Goal: Obtain resource: Download file/media

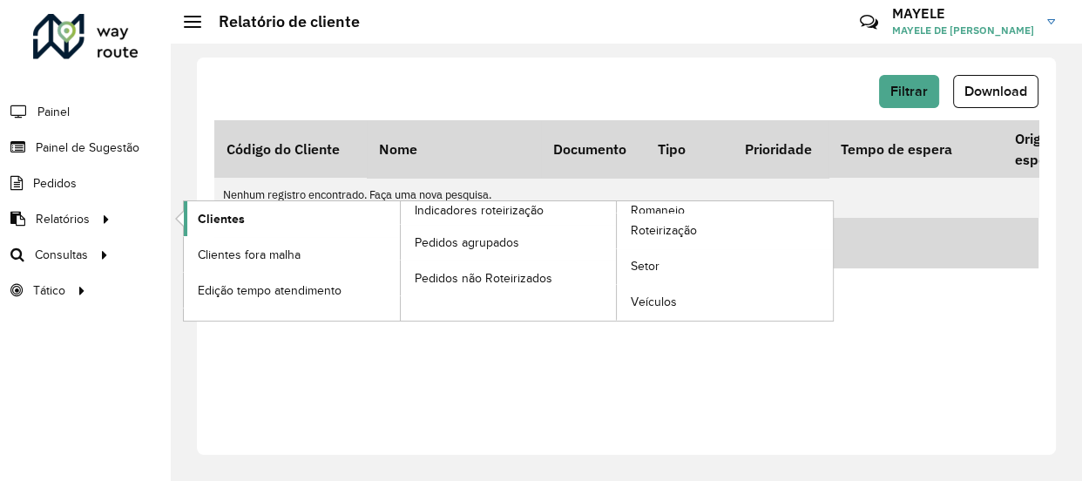
click at [254, 227] on link "Clientes" at bounding box center [292, 218] width 216 height 35
click at [193, 227] on link "Clientes" at bounding box center [292, 218] width 216 height 35
click at [250, 212] on link "Clientes" at bounding box center [292, 218] width 216 height 35
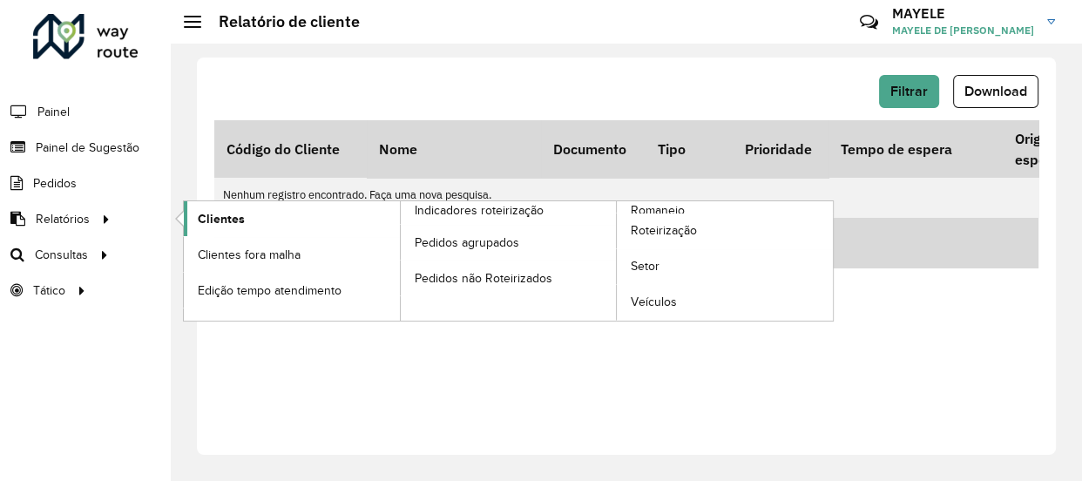
click at [250, 212] on link "Clientes" at bounding box center [292, 218] width 216 height 35
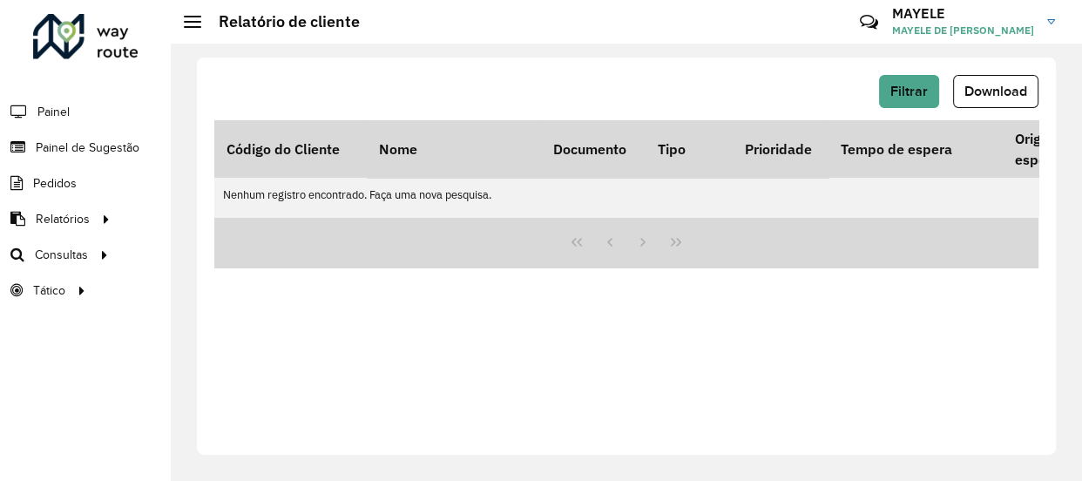
click at [842, 307] on div "Filtrar Download Código do Cliente Nome Documento Tipo Prioridade Tempo de espe…" at bounding box center [626, 256] width 859 height 397
click at [928, 92] on button "Filtrar" at bounding box center [909, 91] width 60 height 33
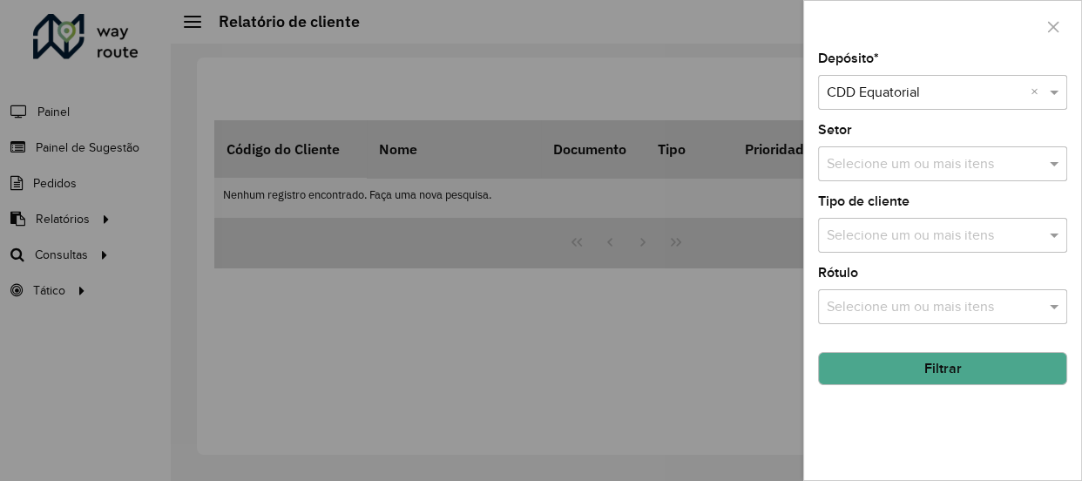
click at [961, 363] on button "Filtrar" at bounding box center [942, 368] width 249 height 33
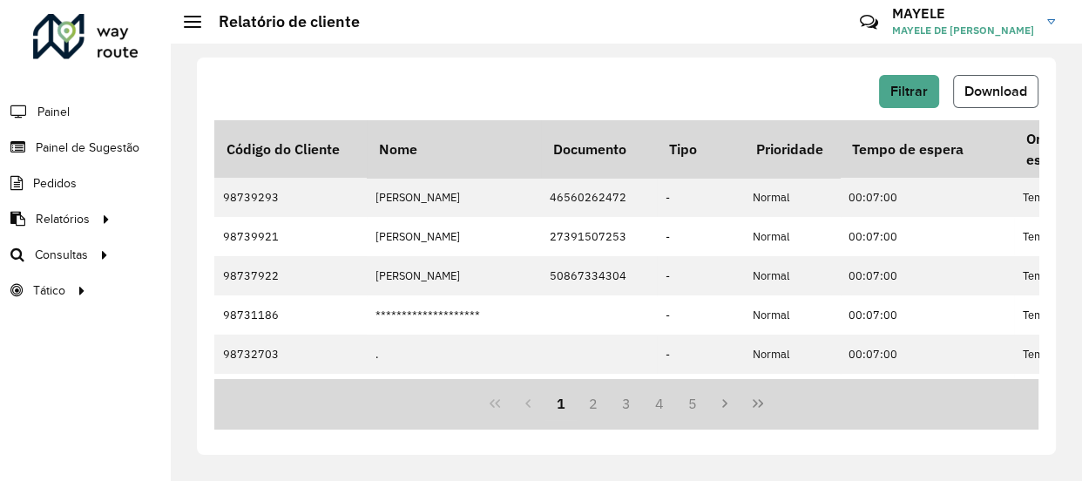
click at [967, 96] on span "Download" at bounding box center [996, 91] width 63 height 15
drag, startPoint x: 950, startPoint y: 6, endPoint x: 550, endPoint y: 73, distance: 405.6
click at [550, 73] on div "Filtrar Download Código do Cliente Nome Documento Tipo Prioridade Tempo de espe…" at bounding box center [626, 256] width 859 height 397
